Goal: Task Accomplishment & Management: Complete application form

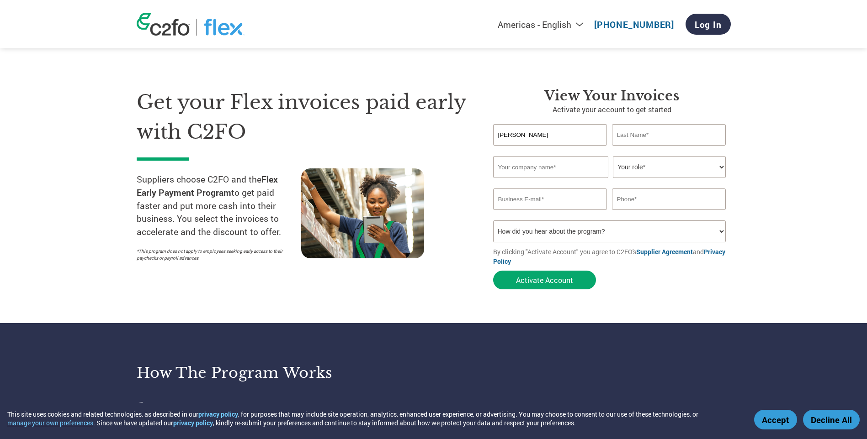
type input "[PERSON_NAME]"
click at [564, 172] on input "text" at bounding box center [550, 167] width 115 height 22
click at [662, 131] on input "mAHONE" at bounding box center [669, 134] width 114 height 21
drag, startPoint x: 664, startPoint y: 131, endPoint x: 577, endPoint y: 127, distance: 87.3
click at [577, 127] on div "Tom mAHONE" at bounding box center [612, 134] width 238 height 21
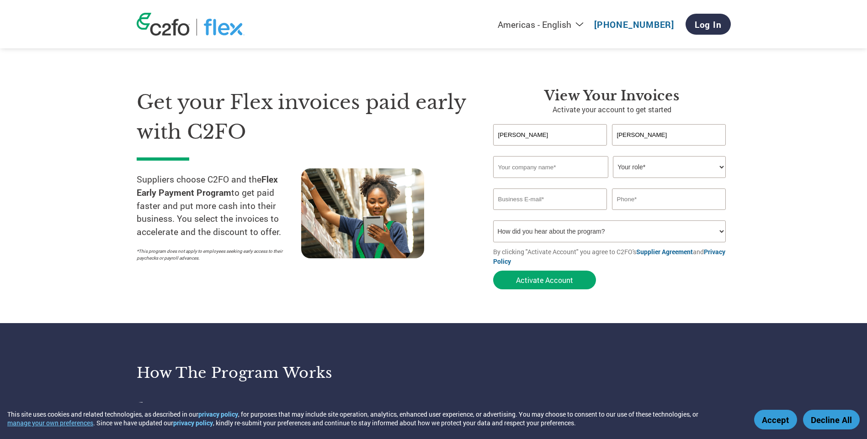
type input "Mahoney"
click at [551, 169] on input "text" at bounding box center [550, 167] width 115 height 22
click at [531, 166] on input "text" at bounding box center [550, 167] width 115 height 22
paste input "Asian Atlantic Industries, LLC"
type input "Asian Atlantic Industries, LLC"
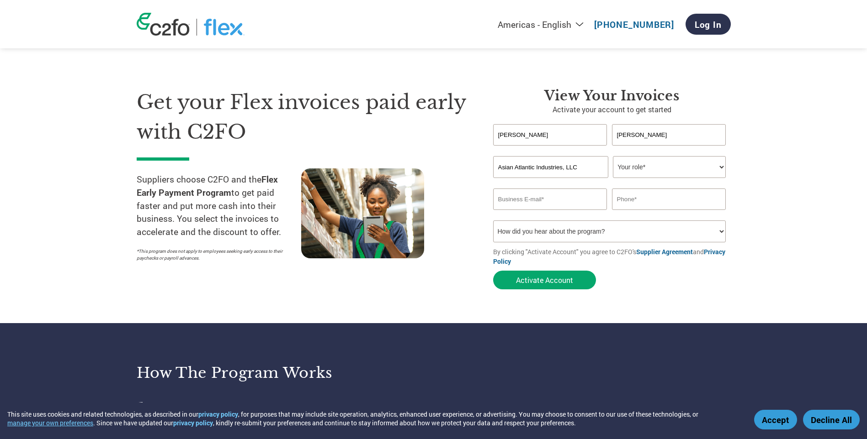
click at [662, 165] on select "Your role* CFO Controller Credit Manager Finance Director Treasurer CEO Preside…" at bounding box center [669, 167] width 113 height 22
select select "CEO"
click at [613, 156] on select "Your role* CFO Controller Credit Manager Finance Director Treasurer CEO Preside…" at bounding box center [669, 167] width 113 height 22
click at [523, 196] on input "email" at bounding box center [550, 199] width 114 height 21
type input "ap@aai-inc.com"
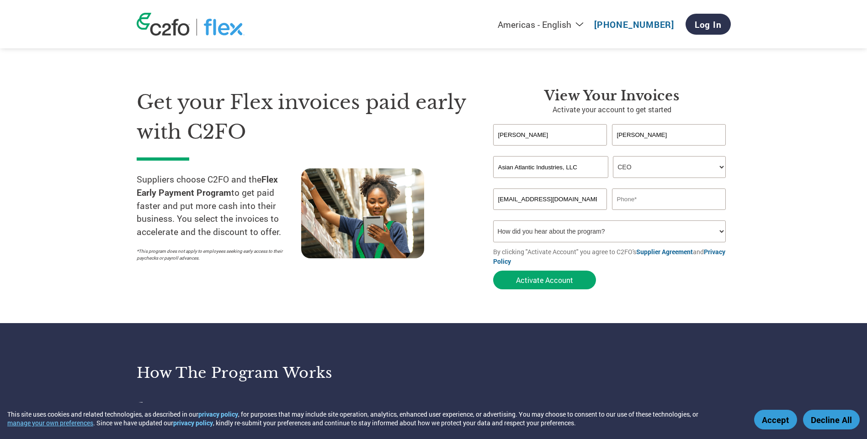
click at [636, 204] on input "text" at bounding box center [669, 199] width 114 height 21
click at [623, 228] on select "How did you hear about the program? Received a letter Email Social Media Online…" at bounding box center [609, 232] width 233 height 22
select select "Email"
click at [493, 221] on select "How did you hear about the program? Received a letter Email Social Media Online…" at bounding box center [609, 232] width 233 height 22
click at [635, 196] on input "text" at bounding box center [669, 199] width 114 height 21
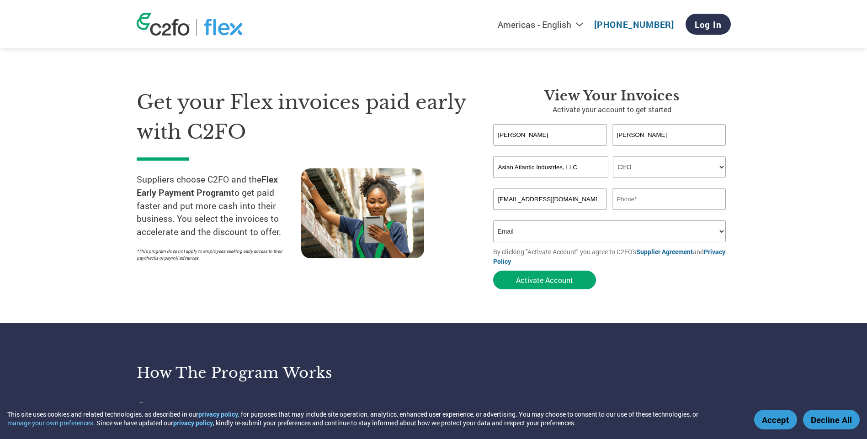
click at [794, 173] on section "Get your Flex invoices paid early with C2FO Suppliers choose C2FO and the Flex …" at bounding box center [433, 180] width 867 height 287
click at [639, 206] on input "text" at bounding box center [669, 199] width 114 height 21
paste input "+1 781-486-3280"
type input "+1 781-486-3280"
click at [721, 168] on select "Your role* CFO Controller Credit Manager Finance Director Treasurer CEO Preside…" at bounding box center [669, 167] width 113 height 22
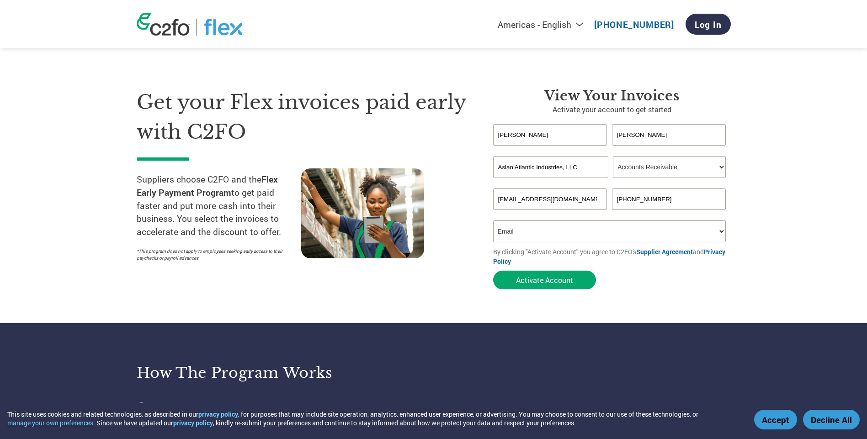
click at [613, 156] on select "Your role* CFO Controller Credit Manager Finance Director Treasurer CEO Preside…" at bounding box center [669, 167] width 113 height 22
click at [719, 168] on select "Your role* CFO Controller Credit Manager Finance Director Treasurer CEO Preside…" at bounding box center [669, 167] width 113 height 22
select select "ACCOUNTING"
click at [613, 156] on select "Your role* CFO Controller Credit Manager Finance Director Treasurer CEO Preside…" at bounding box center [669, 167] width 113 height 22
click at [552, 138] on input "Tom" at bounding box center [550, 134] width 114 height 21
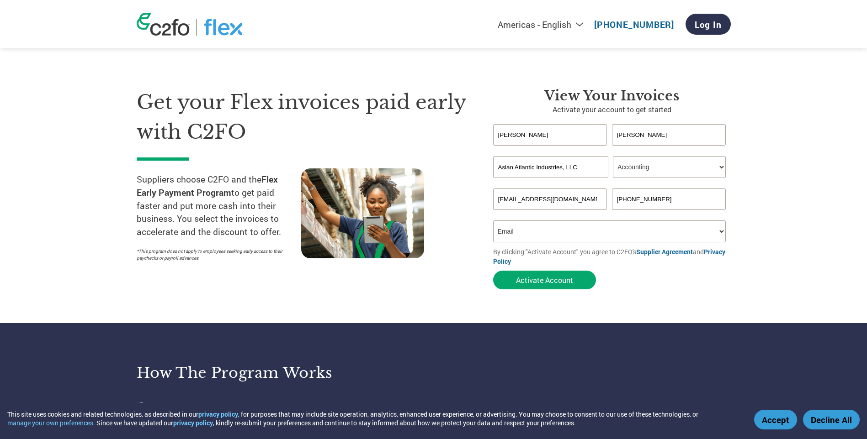
drag, startPoint x: 543, startPoint y: 137, endPoint x: 338, endPoint y: 126, distance: 205.0
click at [346, 127] on div "Get your Flex invoices paid early with C2FO Suppliers choose C2FO and the Flex …" at bounding box center [434, 172] width 594 height 243
type input "j"
type input "Janine"
type input "Dangoy"
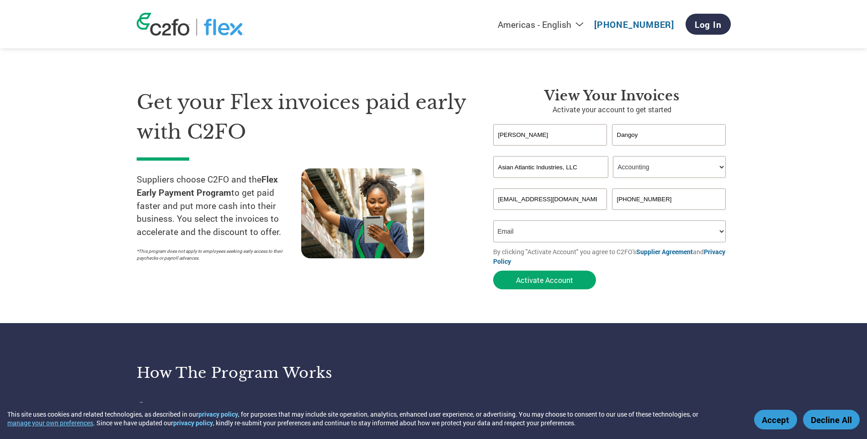
click at [726, 163] on div "Asian Atlantic Industries, LLC Your role* CFO Controller Credit Manager Finance…" at bounding box center [612, 167] width 238 height 22
click at [721, 166] on select "Your role* CFO Controller Credit Manager Finance Director Treasurer CEO Preside…" at bounding box center [669, 167] width 113 height 22
select select "ACCOUNTS_RECEIVABLE"
click at [613, 156] on select "Your role* CFO Controller Credit Manager Finance Director Treasurer CEO Preside…" at bounding box center [669, 167] width 113 height 22
click at [595, 235] on select "How did you hear about the program? Received a letter Email Social Media Online…" at bounding box center [609, 232] width 233 height 22
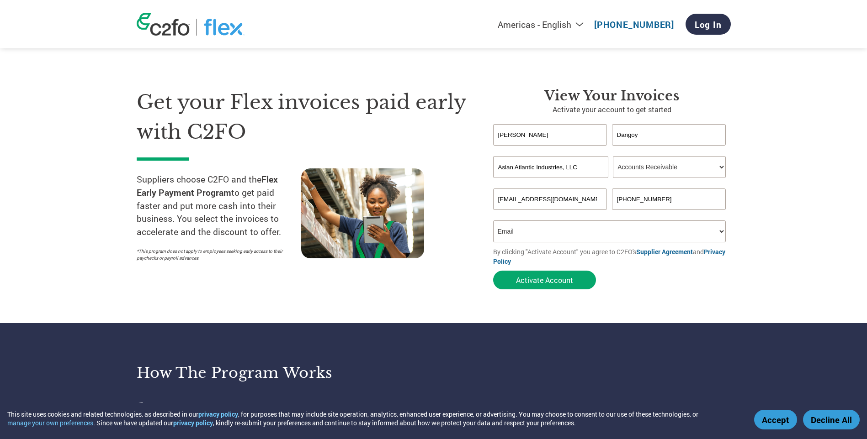
click at [493, 221] on select "How did you hear about the program? Received a letter Email Social Media Online…" at bounding box center [609, 232] width 233 height 22
click at [565, 278] on button "Activate Account" at bounding box center [544, 280] width 103 height 19
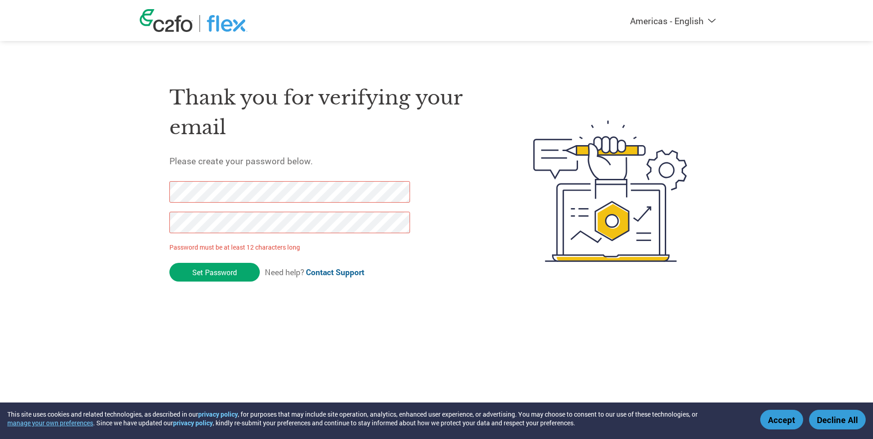
click at [150, 187] on div "Thank you for verifying your email Please create your password below. Password …" at bounding box center [437, 191] width 594 height 242
click at [24, 231] on div "Americas - English Américas - Español [GEOGRAPHIC_DATA] - Português Amériques -…" at bounding box center [436, 154] width 873 height 309
click at [89, 191] on div "Americas - English Américas - Español [GEOGRAPHIC_DATA] - Português Amériques -…" at bounding box center [436, 154] width 873 height 309
click at [155, 196] on div "Thank you for verifying your email Please create your password below. Password …" at bounding box center [437, 191] width 594 height 242
click at [138, 191] on div "Americas - English Américas - Español [GEOGRAPHIC_DATA] - Português Amériques -…" at bounding box center [436, 154] width 873 height 309
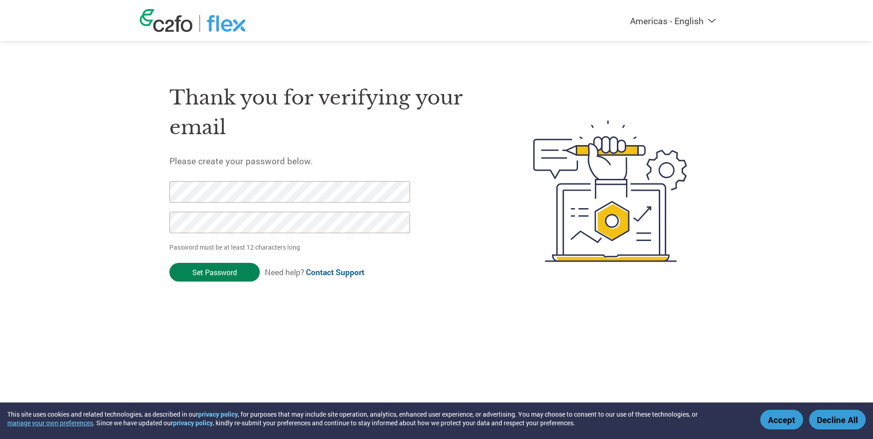
click at [221, 271] on input "Set Password" at bounding box center [214, 272] width 90 height 19
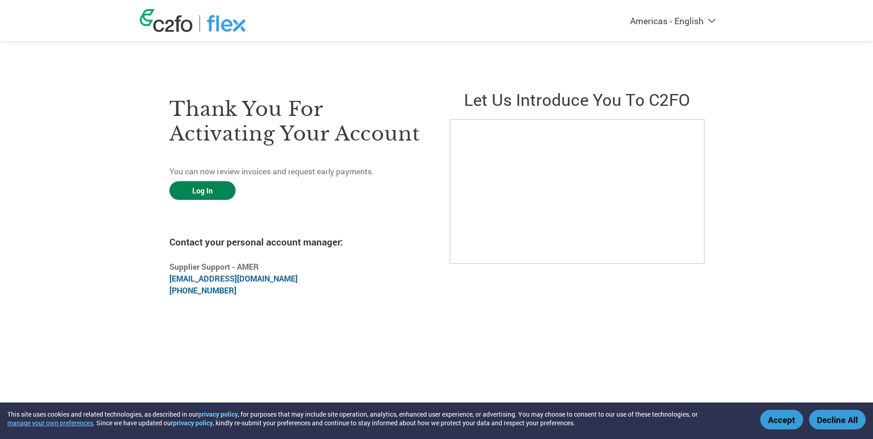
click at [215, 193] on link "Log In" at bounding box center [202, 190] width 66 height 19
